Goal: Information Seeking & Learning: Learn about a topic

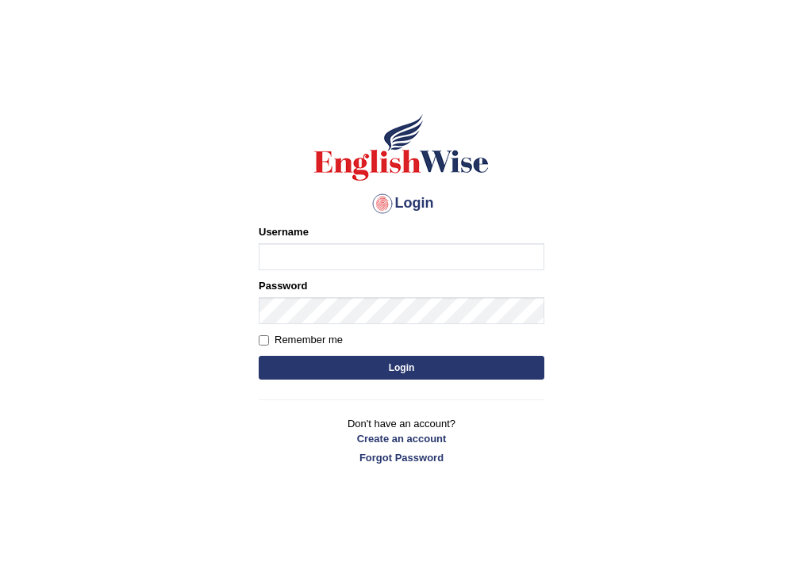
drag, startPoint x: 0, startPoint y: 0, endPoint x: 355, endPoint y: 261, distance: 440.8
click at [355, 261] on input "Username" at bounding box center [401, 256] width 285 height 27
type input "habeeb_parramatta"
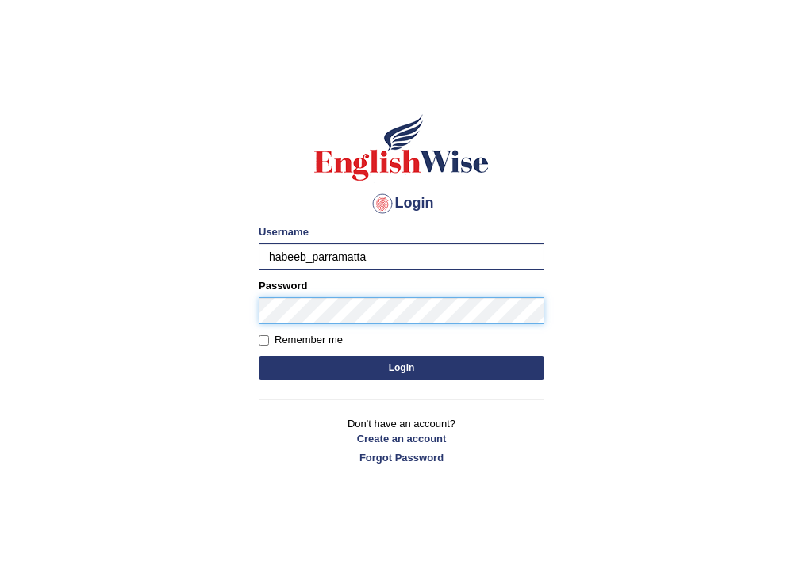
click at [259, 356] on button "Login" at bounding box center [401, 368] width 285 height 24
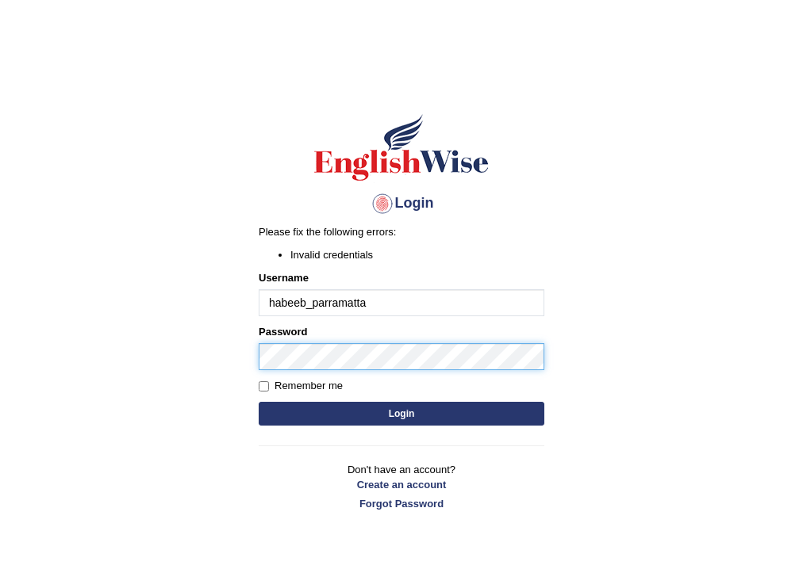
click at [14, 377] on body "Login Please fix the following errors: Invalid credentials Username habeeb_parr…" at bounding box center [401, 324] width 803 height 569
click at [259, 402] on button "Login" at bounding box center [401, 414] width 285 height 24
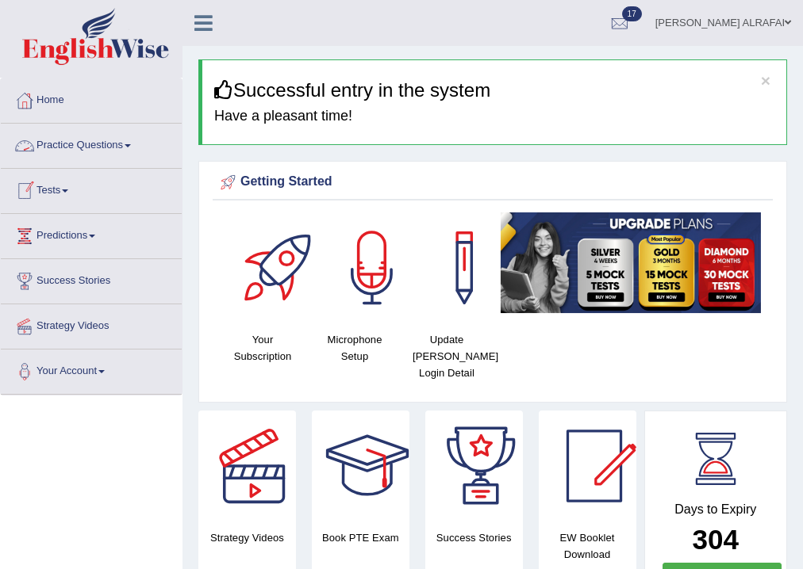
click at [90, 147] on link "Practice Questions" at bounding box center [91, 144] width 181 height 40
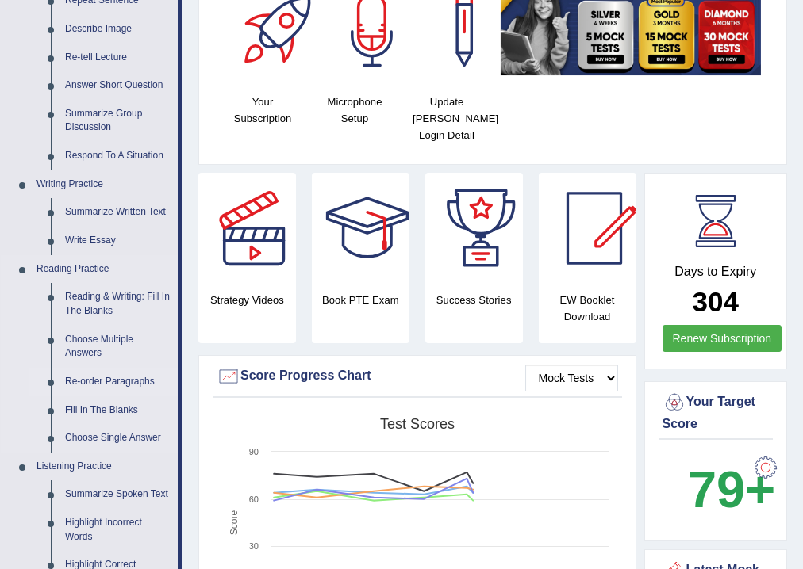
scroll to position [254, 0]
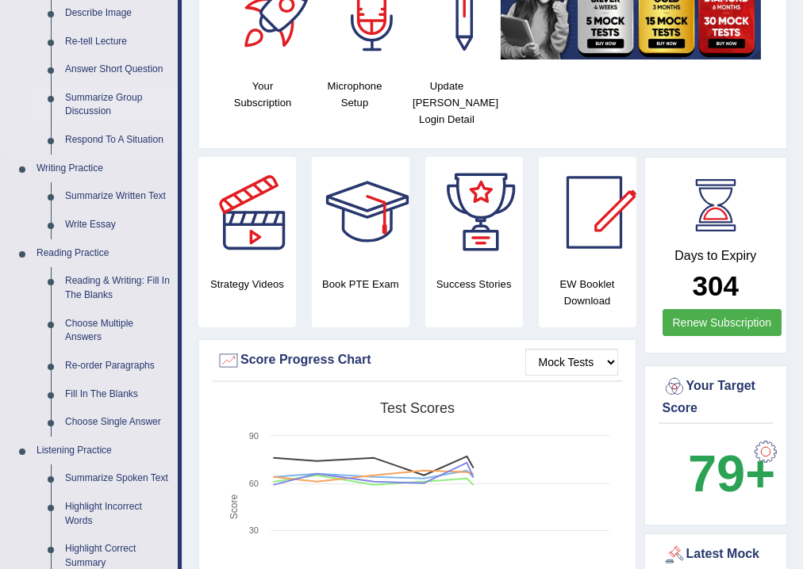
click at [96, 102] on link "Summarize Group Discussion" at bounding box center [118, 105] width 120 height 42
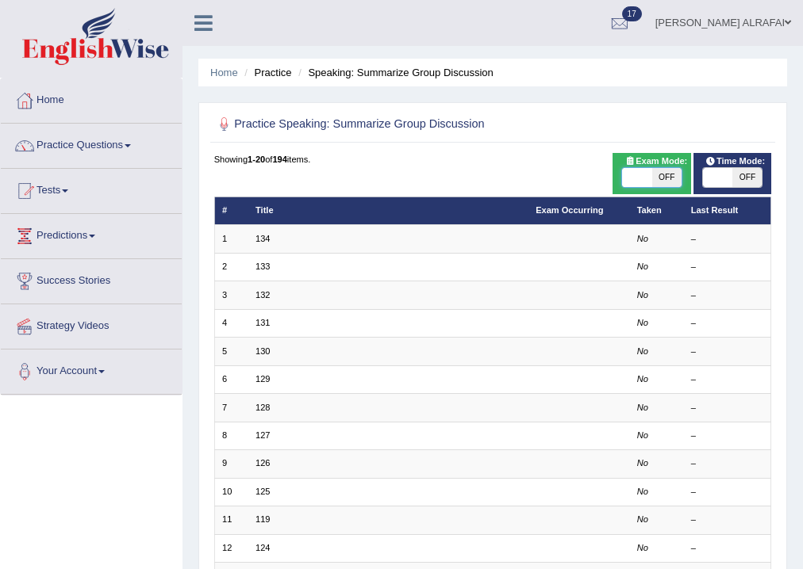
click at [646, 176] on span at bounding box center [636, 177] width 29 height 19
checkbox input "true"
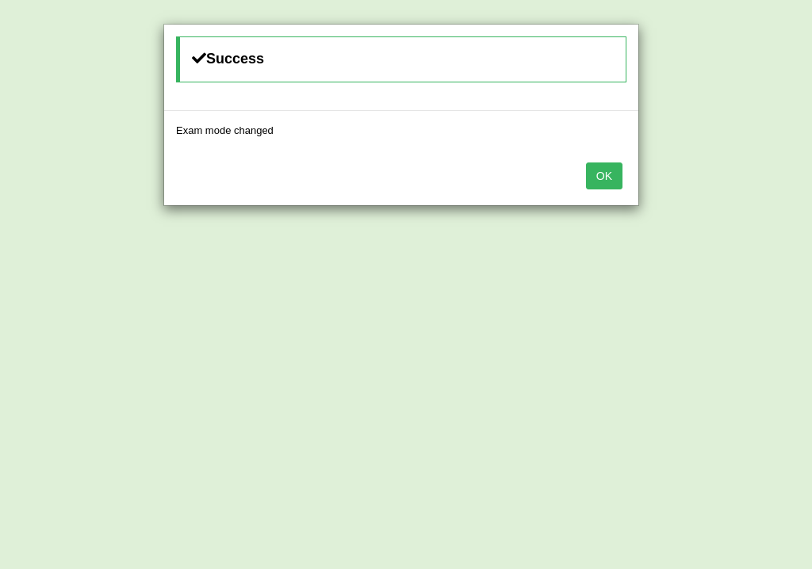
drag, startPoint x: 625, startPoint y: 187, endPoint x: 607, endPoint y: 174, distance: 22.0
click at [620, 186] on div "OK" at bounding box center [401, 178] width 474 height 56
click at [607, 174] on button "OK" at bounding box center [604, 176] width 36 height 27
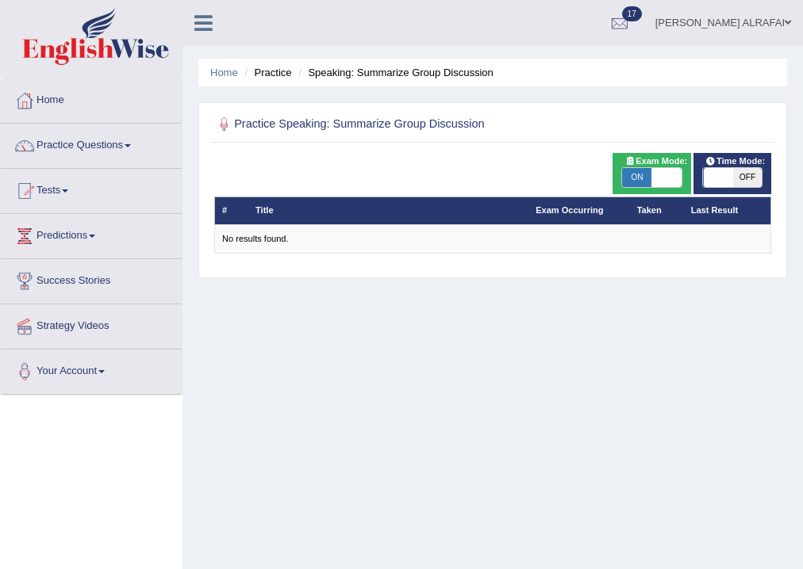
click at [714, 174] on span at bounding box center [717, 177] width 29 height 19
checkbox input "true"
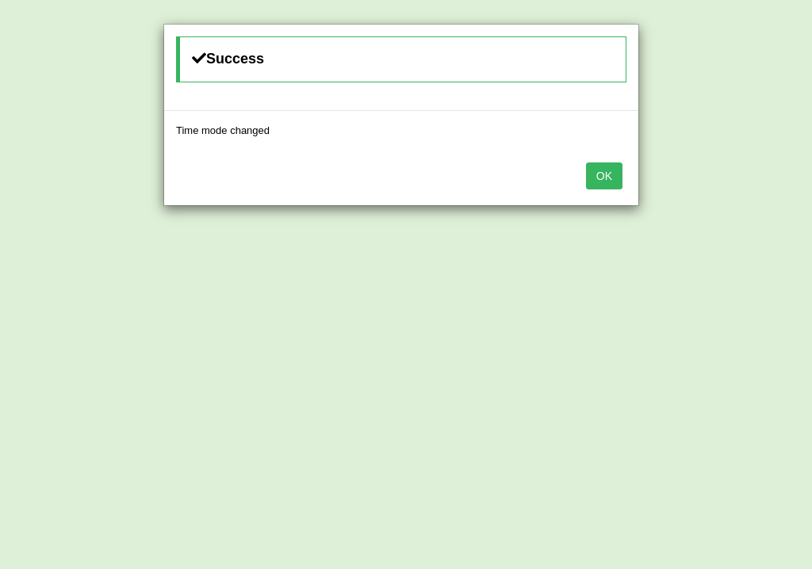
click at [591, 177] on button "OK" at bounding box center [604, 176] width 36 height 27
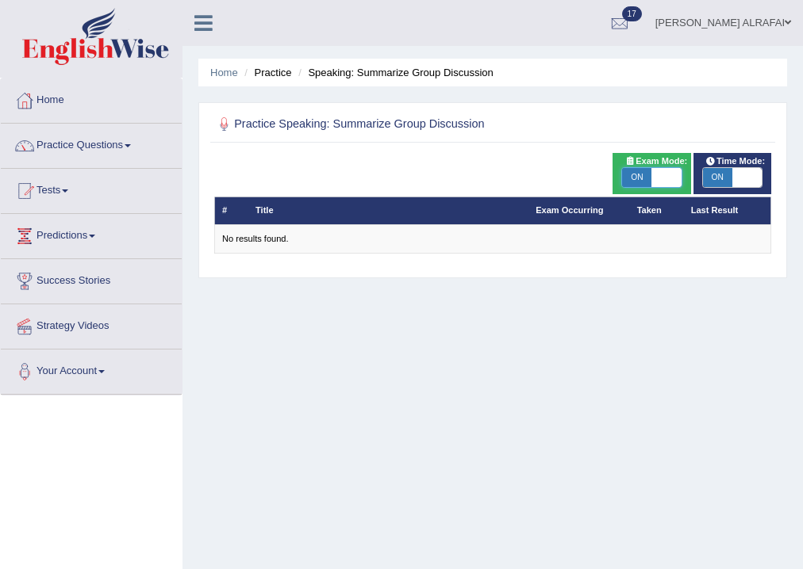
click at [654, 175] on span at bounding box center [666, 177] width 29 height 19
checkbox input "false"
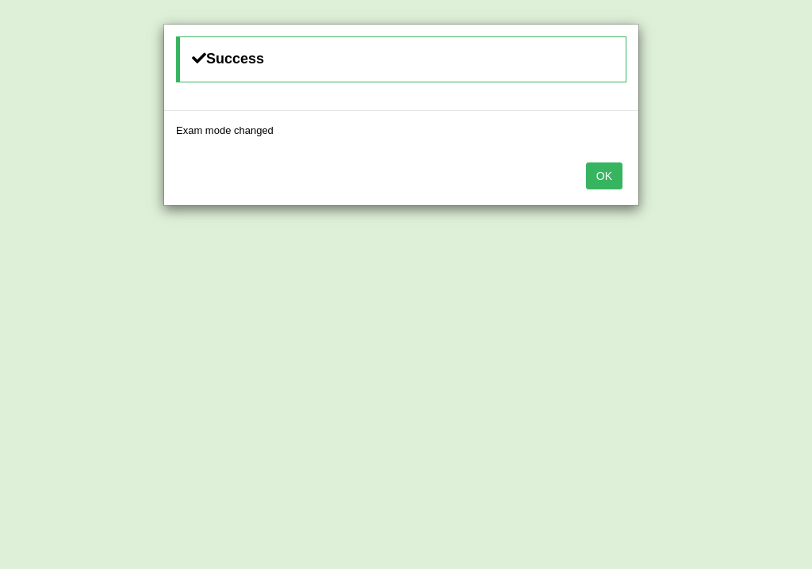
click at [590, 171] on button "OK" at bounding box center [604, 176] width 36 height 27
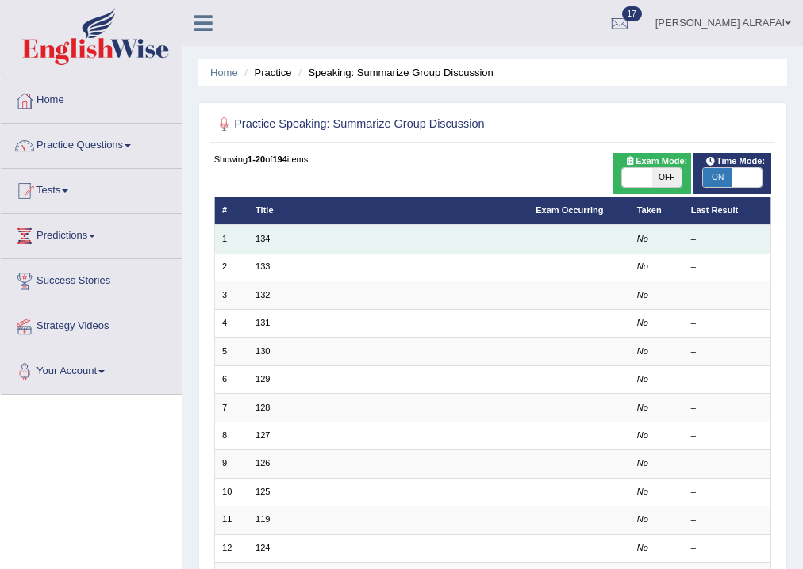
click at [508, 233] on td "134" at bounding box center [388, 239] width 280 height 28
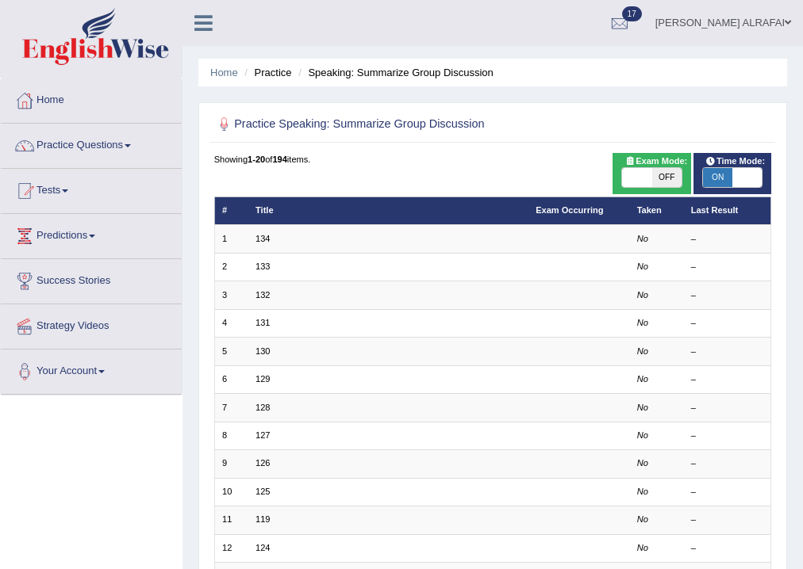
drag, startPoint x: 670, startPoint y: 232, endPoint x: 527, endPoint y: 213, distance: 144.0
click at [650, 232] on td "No" at bounding box center [656, 239] width 54 height 28
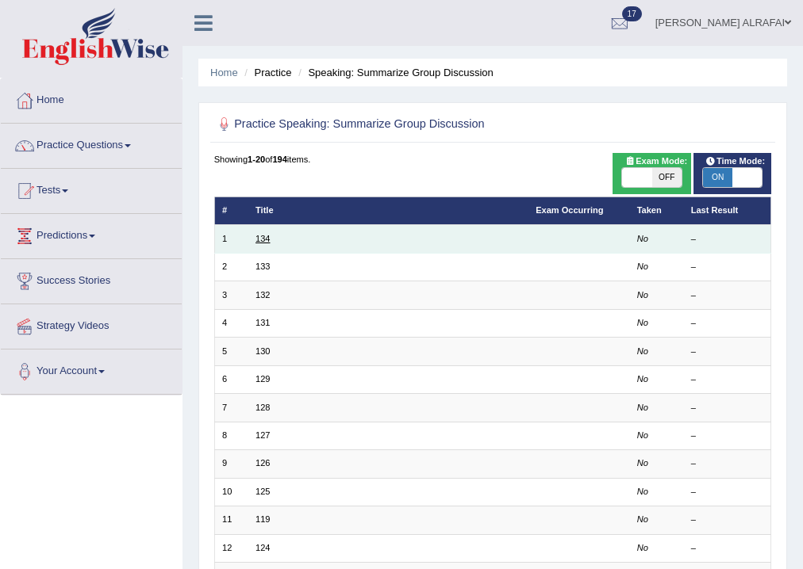
click at [266, 238] on link "134" at bounding box center [262, 239] width 14 height 10
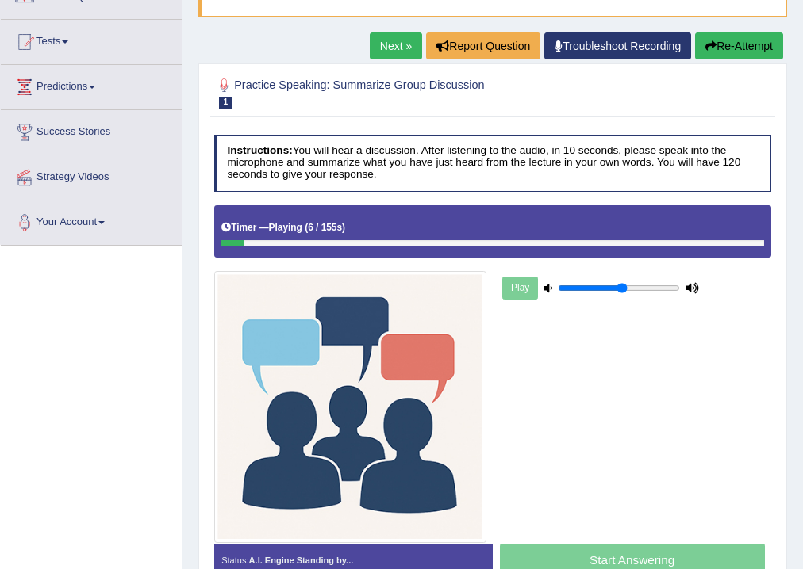
scroll to position [127, 0]
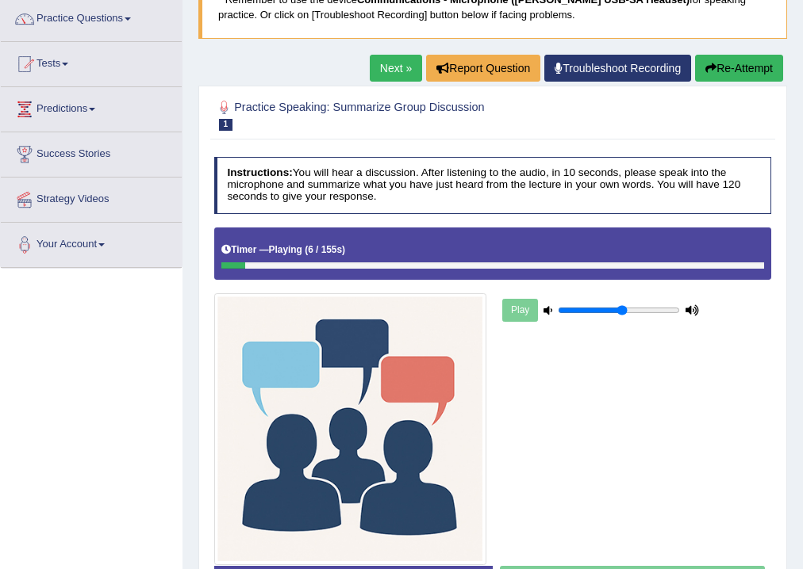
click at [395, 69] on link "Next »" at bounding box center [396, 68] width 52 height 27
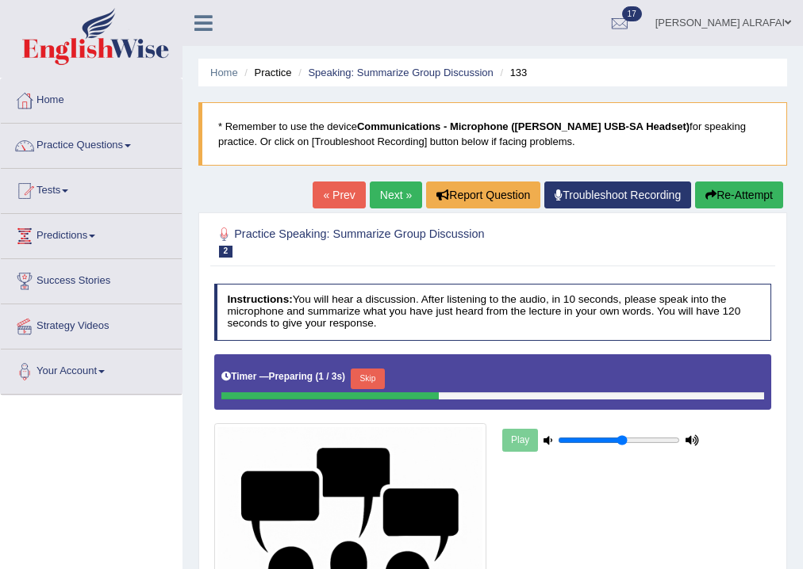
click at [375, 381] on button "Skip" at bounding box center [367, 379] width 34 height 21
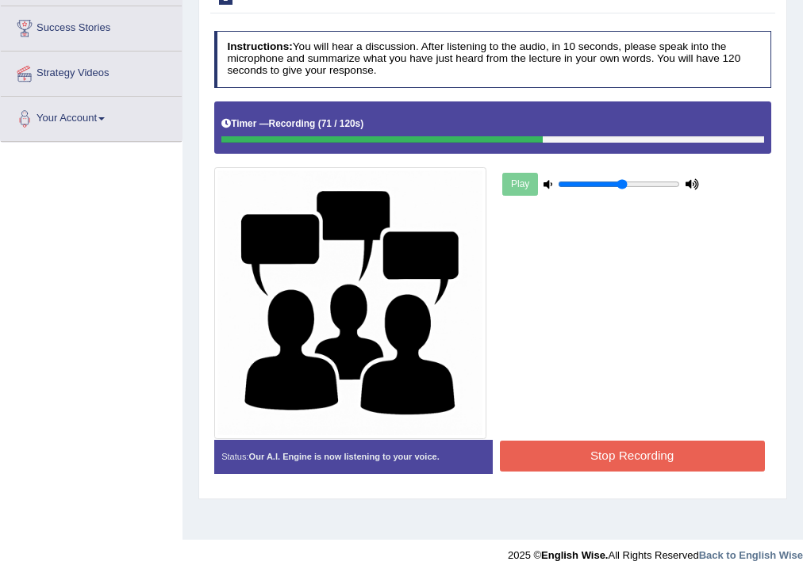
scroll to position [254, 0]
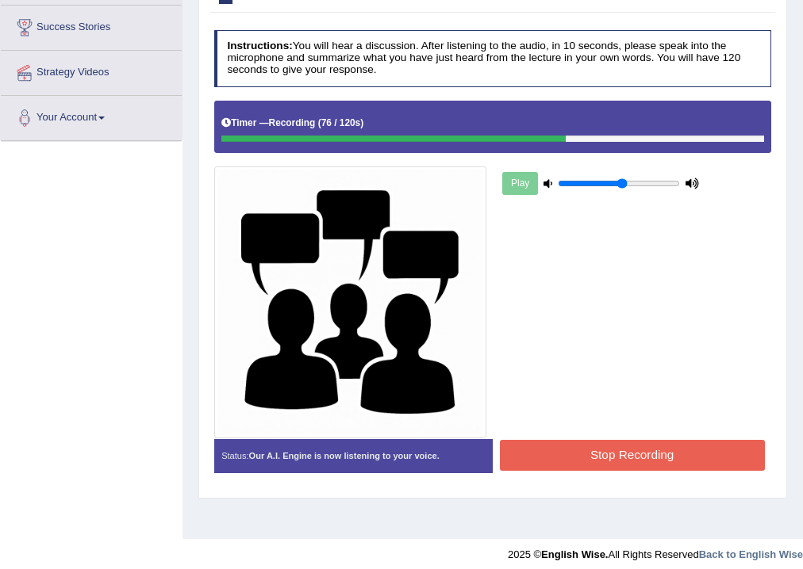
click at [633, 450] on button "Stop Recording" at bounding box center [632, 455] width 265 height 31
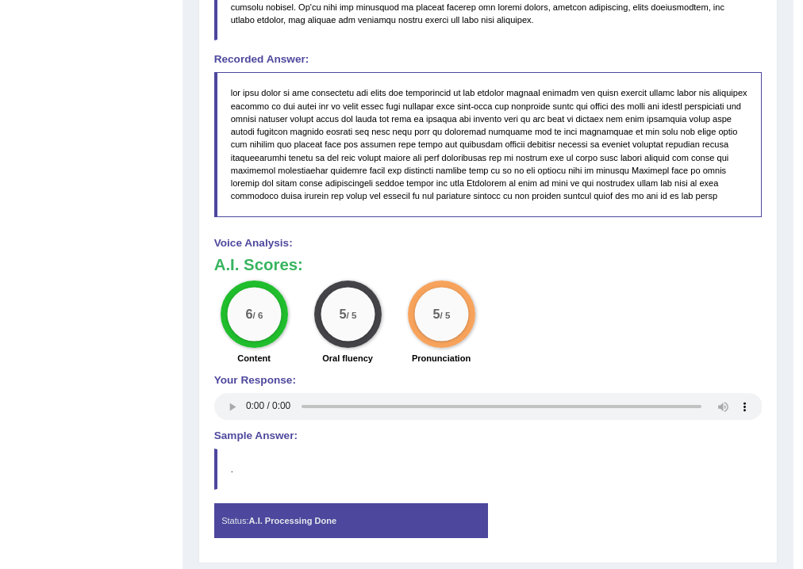
scroll to position [1015, 0]
